Goal: Information Seeking & Learning: Learn about a topic

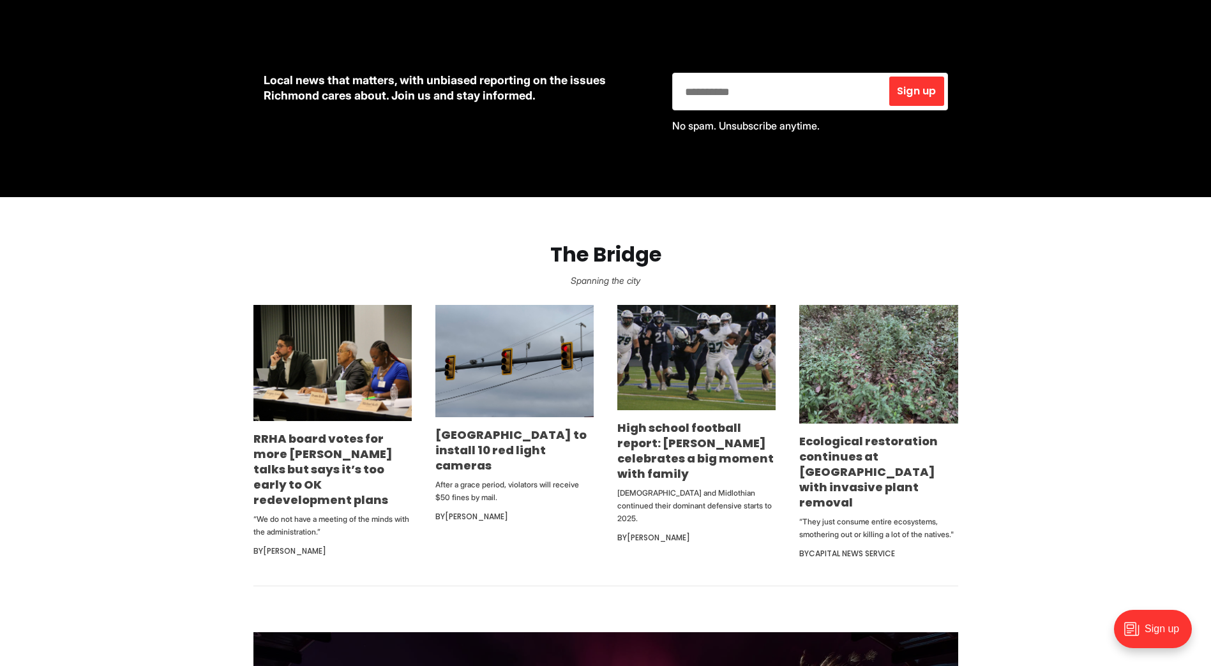
scroll to position [574, 0]
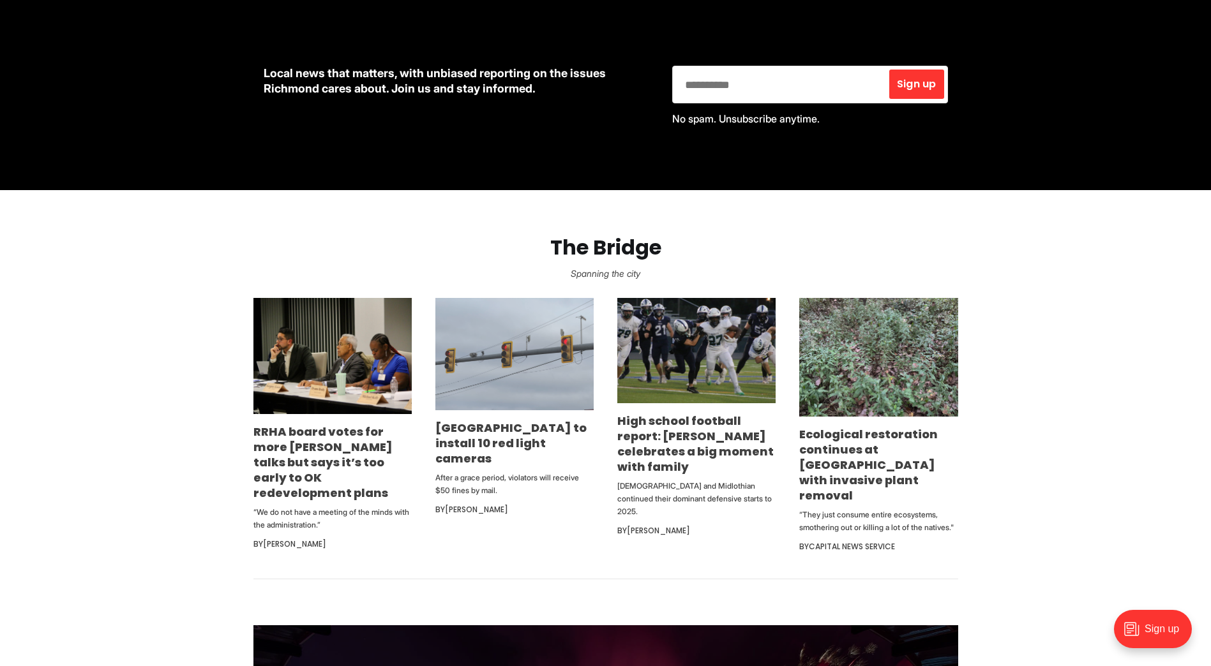
click at [523, 359] on img at bounding box center [514, 354] width 158 height 112
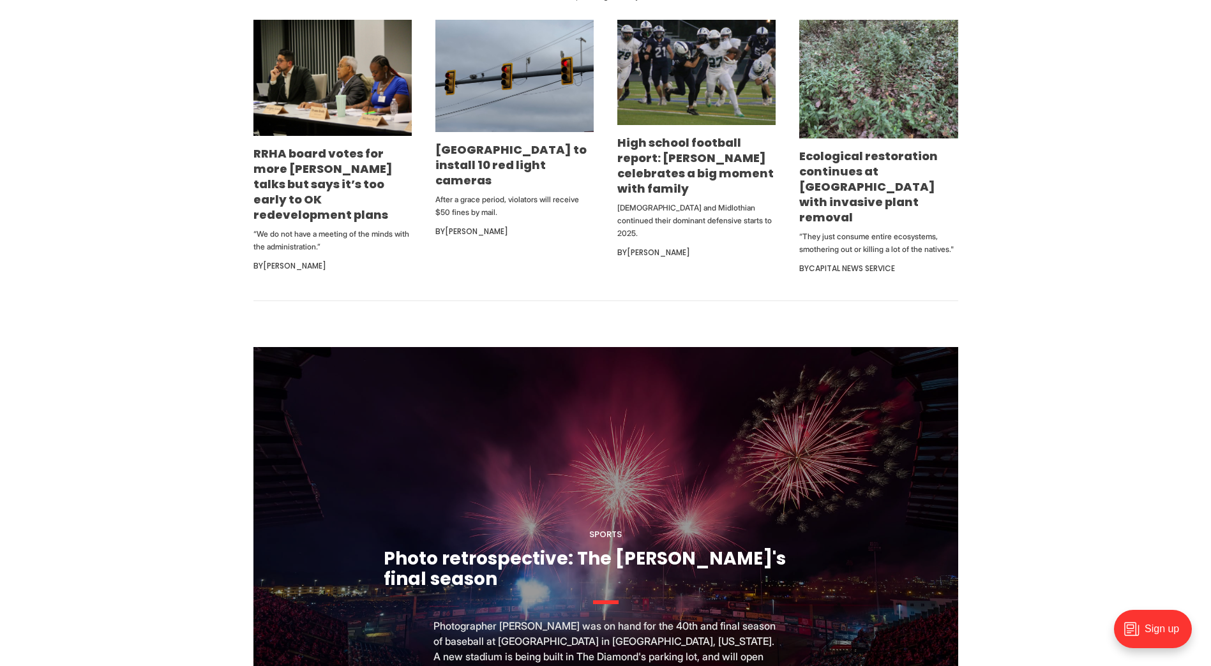
scroll to position [830, 0]
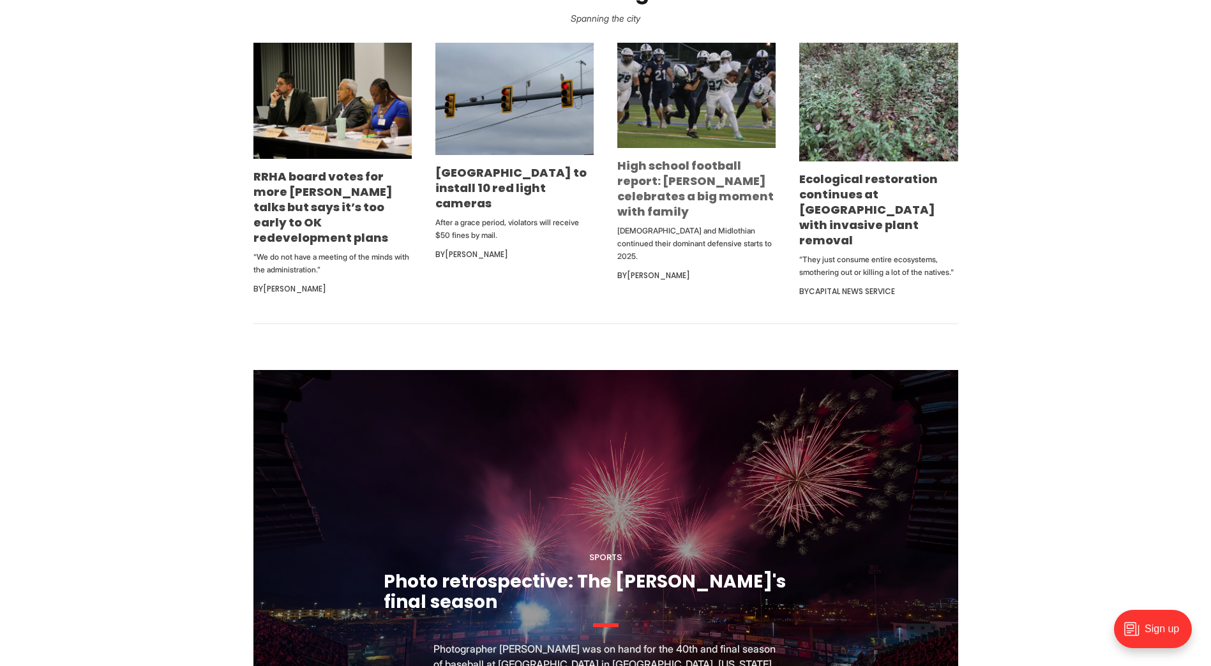
click at [667, 200] on link "High school football report: [PERSON_NAME] celebrates a big moment with family" at bounding box center [695, 189] width 156 height 62
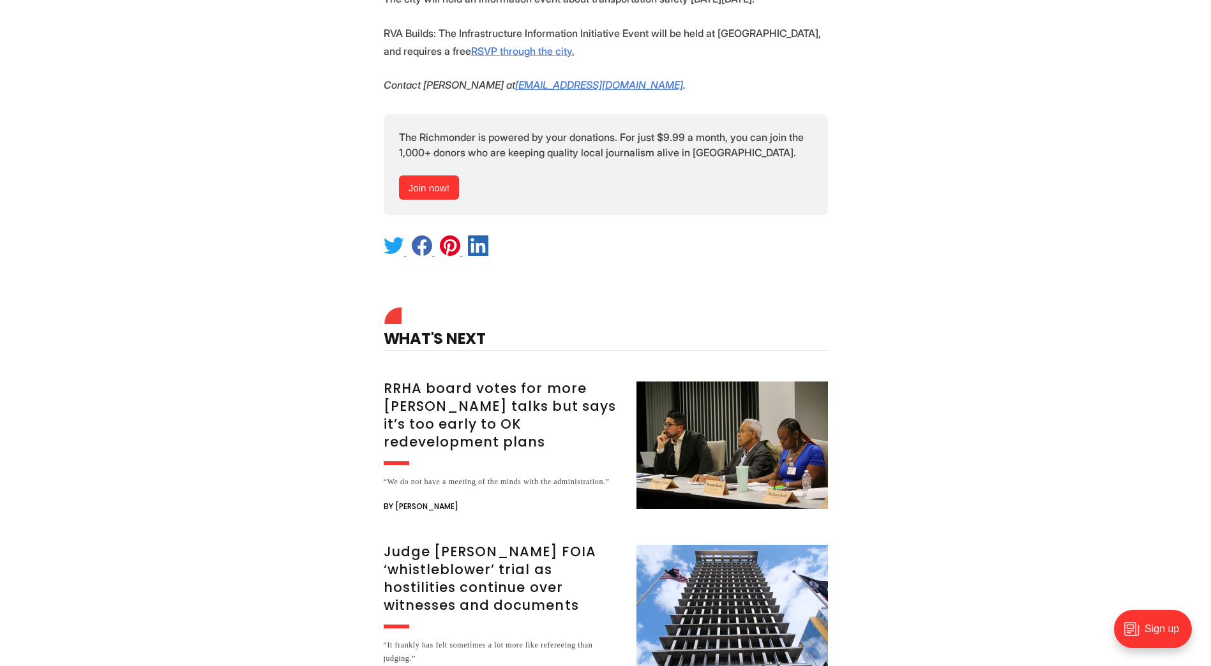
scroll to position [1532, 0]
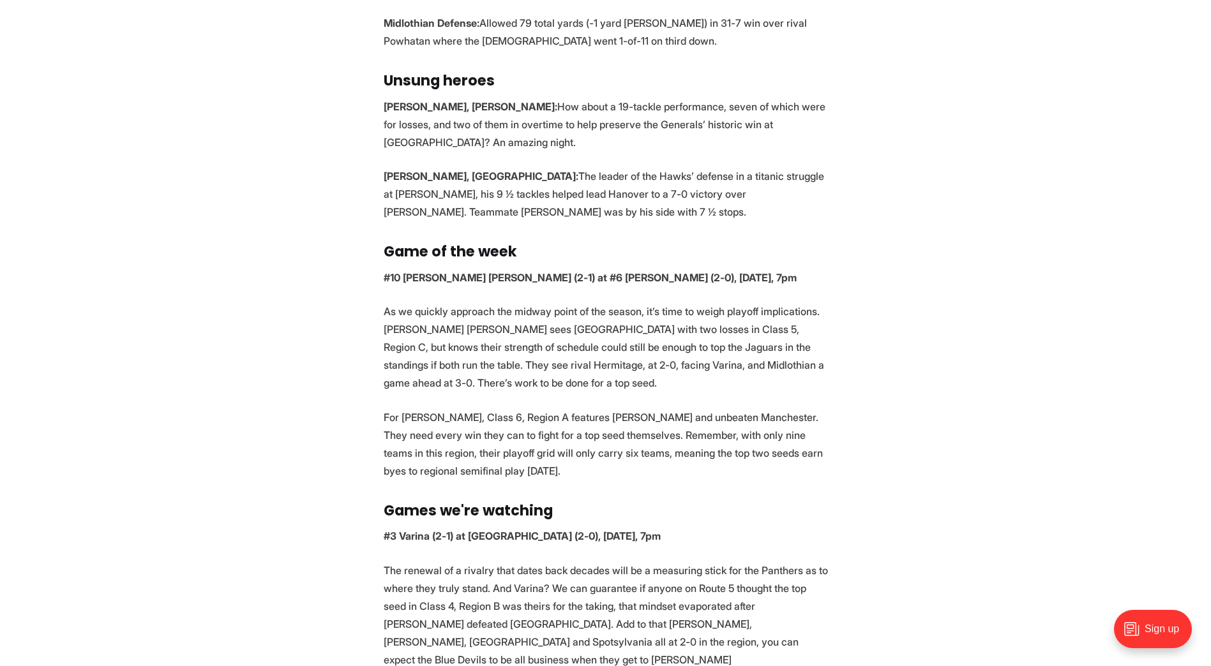
scroll to position [1085, 0]
